Goal: Understand process/instructions

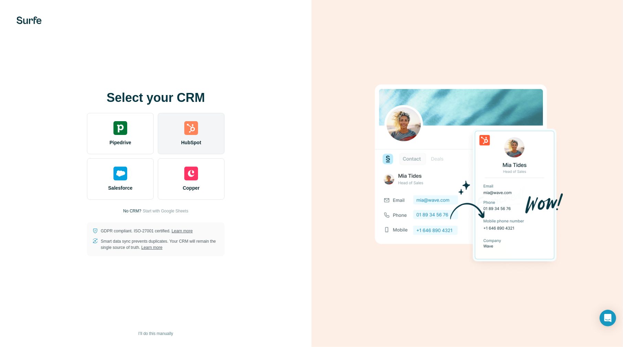
click at [209, 120] on div "HubSpot" at bounding box center [191, 133] width 67 height 41
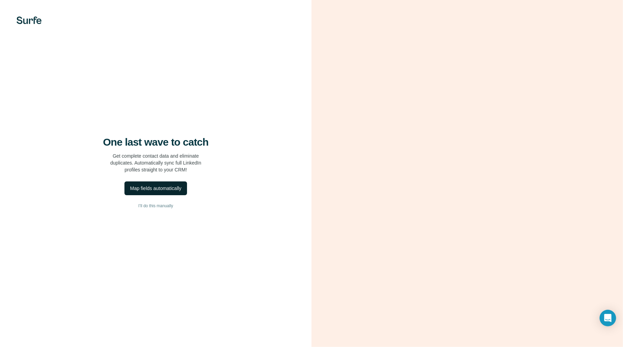
click at [180, 184] on button "Map fields automatically" at bounding box center [155, 188] width 62 height 14
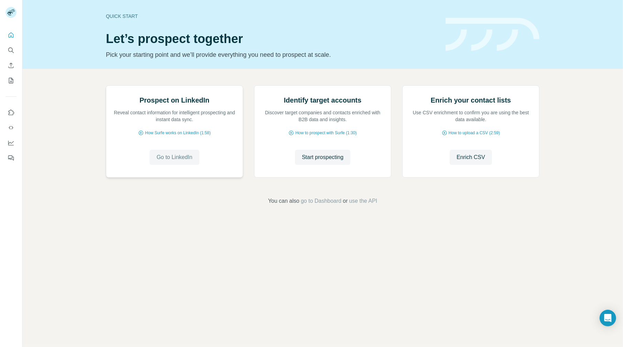
click at [188, 165] on button "Go to LinkedIn" at bounding box center [175, 157] width 50 height 15
